Goal: Find specific page/section: Find specific page/section

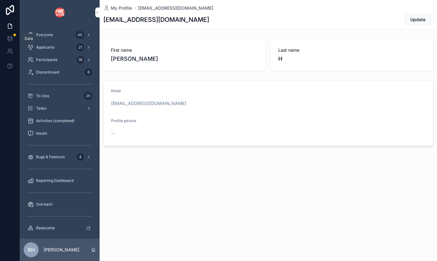
click at [11, 37] on icon at bounding box center [10, 38] width 6 height 6
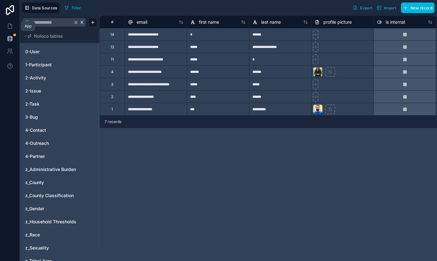
click at [8, 26] on icon at bounding box center [10, 26] width 4 height 5
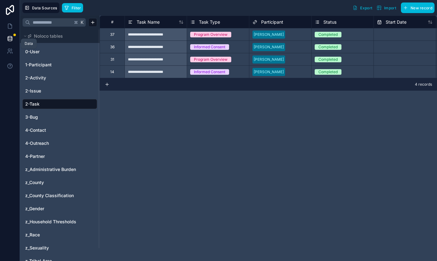
click at [8, 38] on icon at bounding box center [10, 38] width 4 height 2
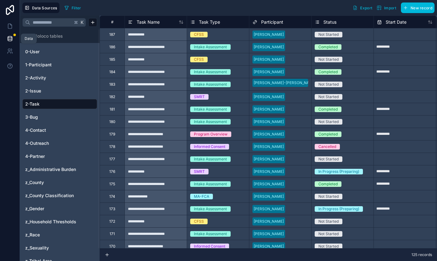
click at [8, 40] on icon at bounding box center [10, 40] width 4 height 2
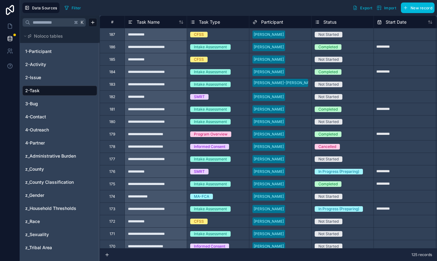
scroll to position [13, 0]
click at [11, 25] on icon at bounding box center [10, 26] width 4 height 5
